Goal: Book appointment/travel/reservation

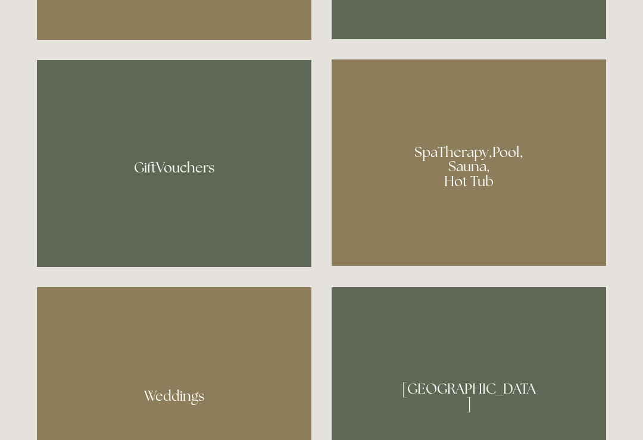
scroll to position [895, 0]
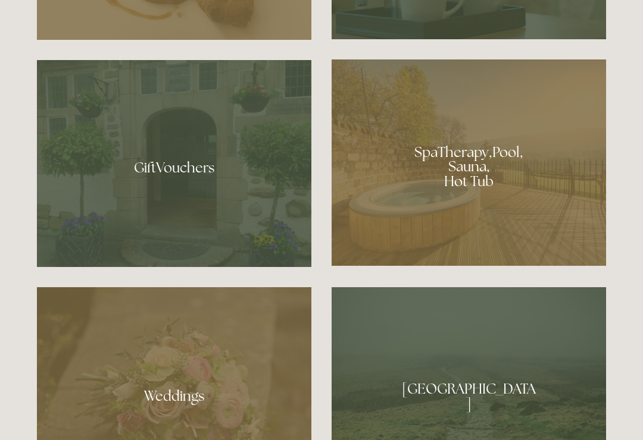
click at [382, 217] on div at bounding box center [468, 163] width 274 height 206
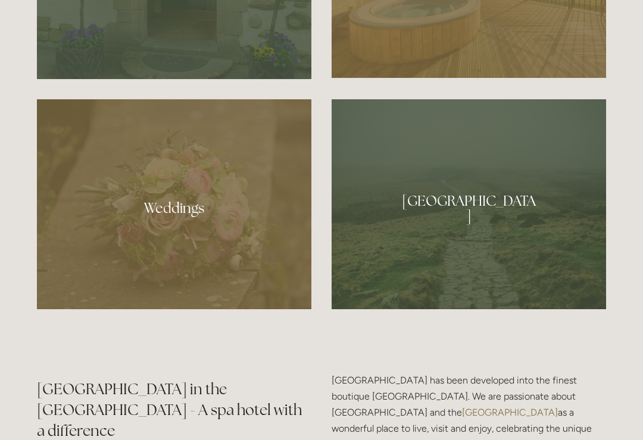
scroll to position [1083, 0]
click at [477, 230] on div at bounding box center [468, 204] width 274 height 210
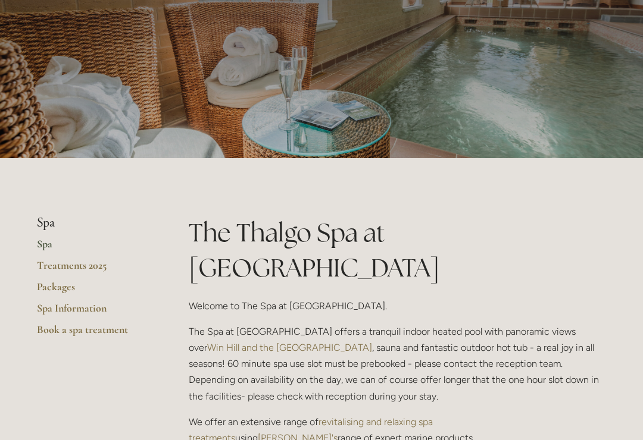
scroll to position [91, 0]
click at [49, 262] on link "Treatments 2025" at bounding box center [94, 269] width 114 height 21
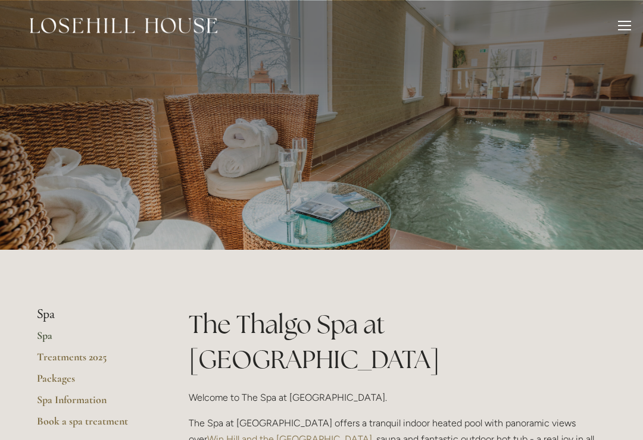
scroll to position [109, 0]
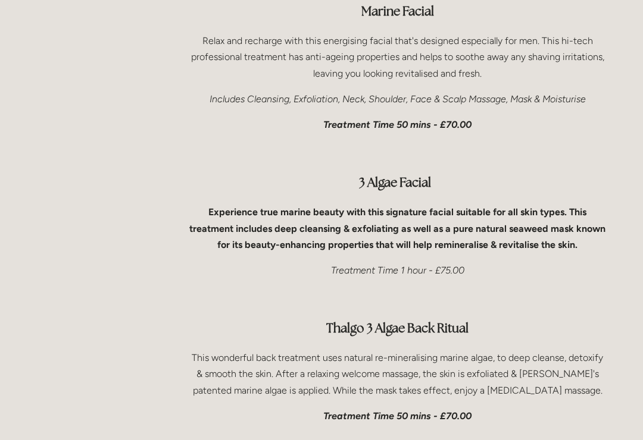
scroll to position [3714, 0]
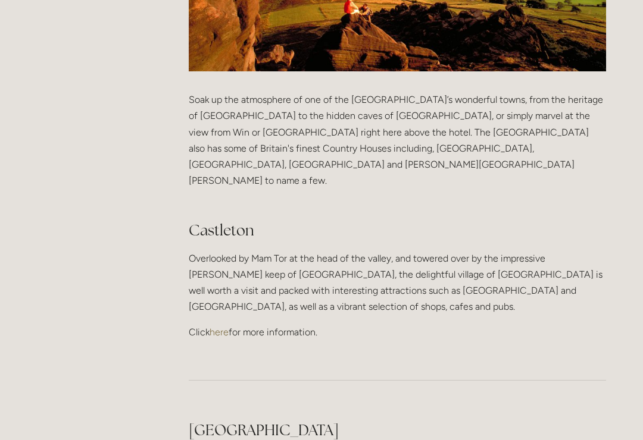
scroll to position [494, 0]
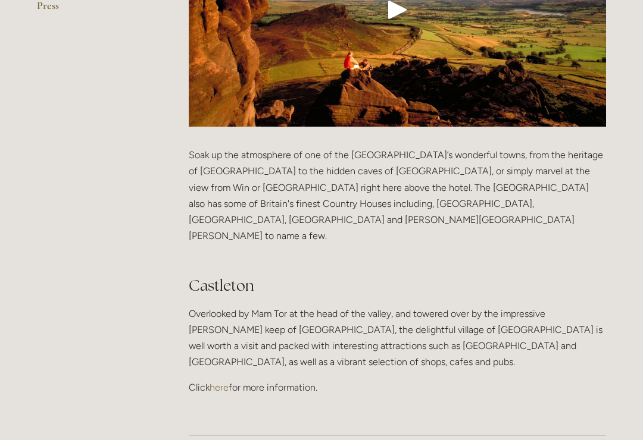
click at [222, 382] on link "here" at bounding box center [218, 387] width 19 height 11
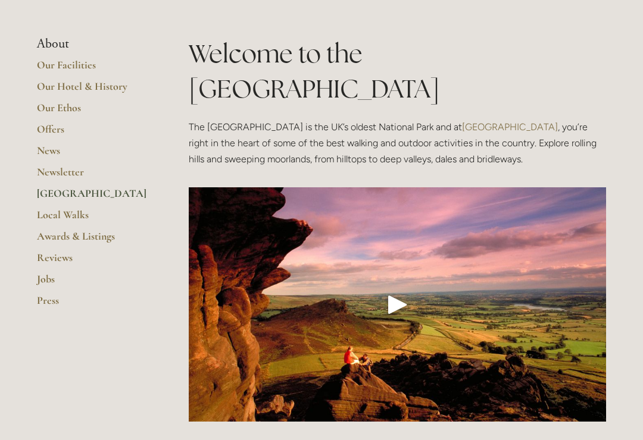
scroll to position [199, 0]
click at [386, 290] on div "Play" at bounding box center [397, 304] width 29 height 29
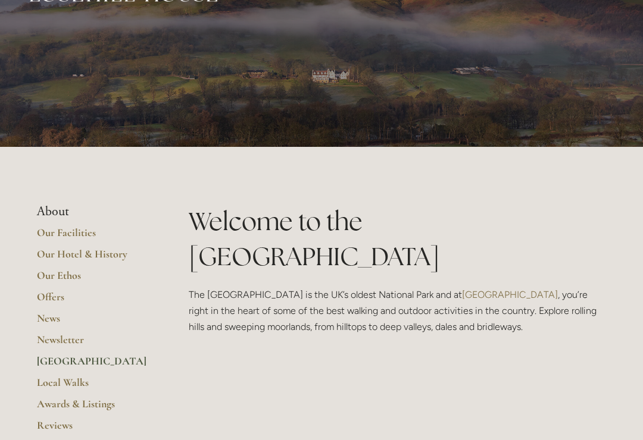
scroll to position [0, 0]
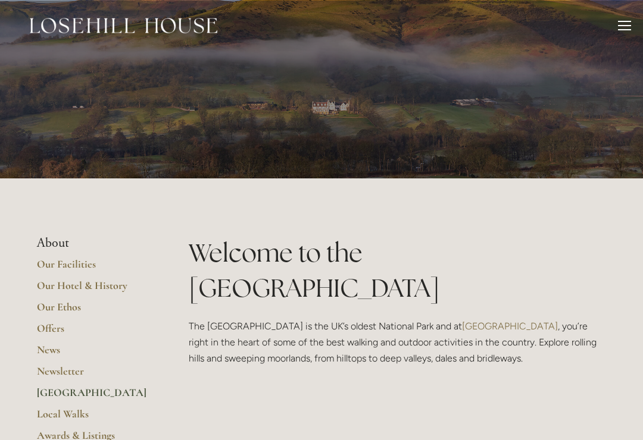
click at [628, 32] on div at bounding box center [624, 27] width 13 height 13
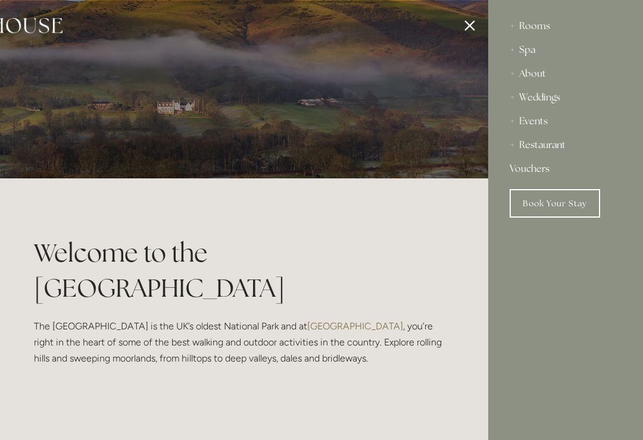
click at [524, 26] on div "Rooms" at bounding box center [565, 26] width 112 height 24
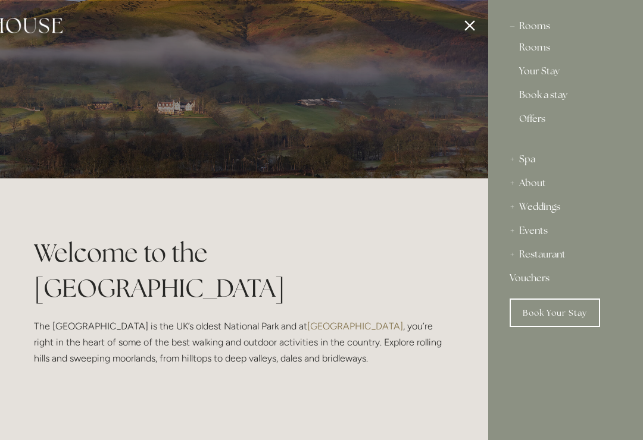
click at [525, 52] on link "Rooms" at bounding box center [565, 50] width 93 height 14
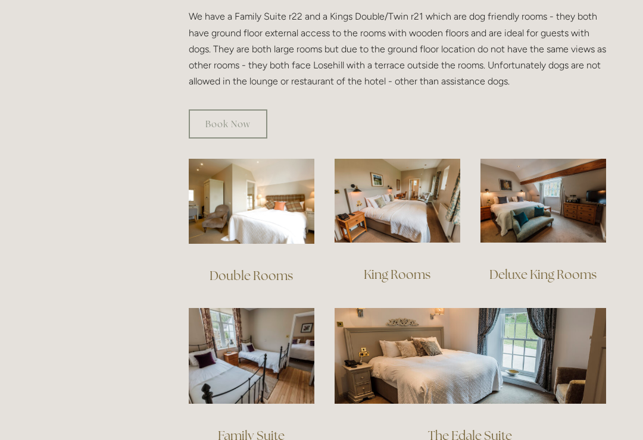
scroll to position [716, 0]
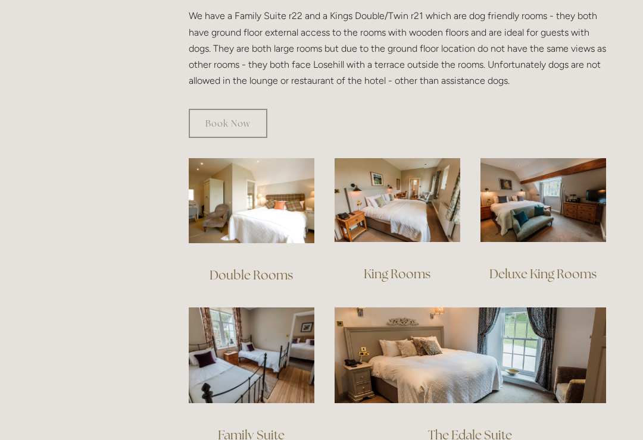
click at [461, 427] on link "The Edale Suite" at bounding box center [470, 435] width 84 height 16
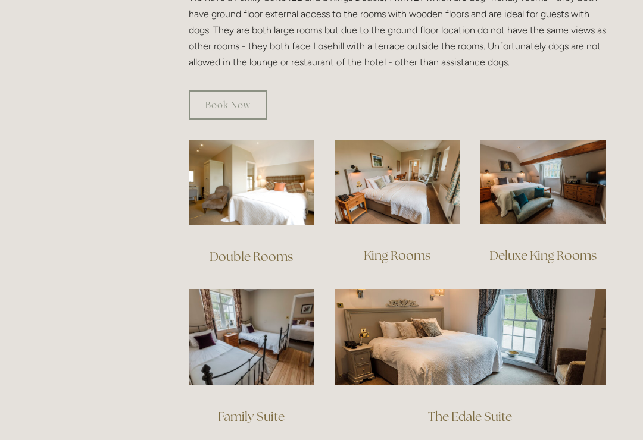
click at [516, 248] on link "Deluxe King Rooms" at bounding box center [542, 256] width 107 height 16
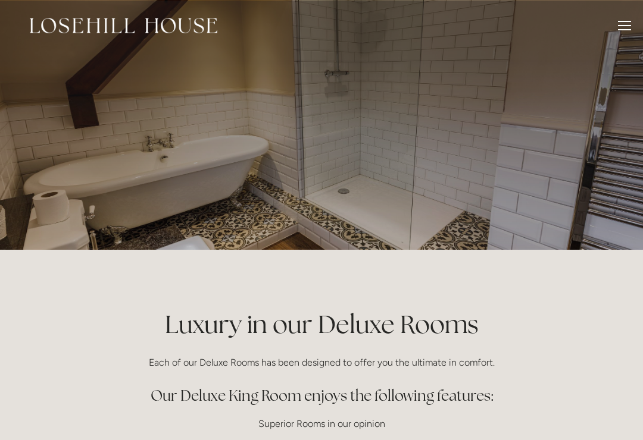
click at [618, 24] on div at bounding box center [624, 27] width 13 height 13
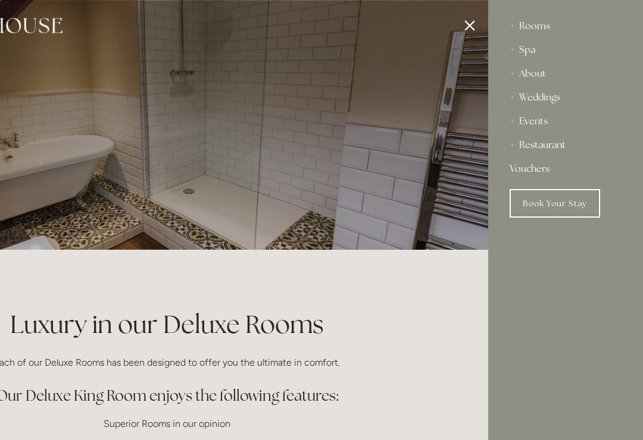
click at [568, 206] on link "Book Your Stay" at bounding box center [554, 203] width 90 height 29
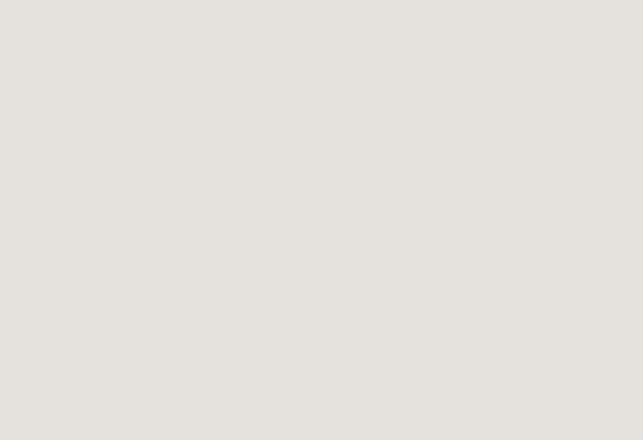
scroll to position [1927, 0]
